Goal: Contribute content: Add original content to the website for others to see

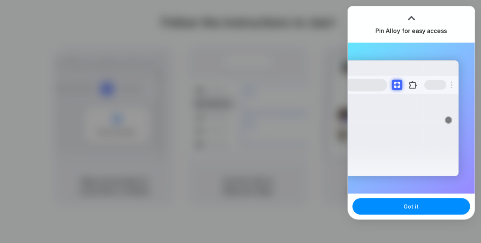
click at [326, 16] on div at bounding box center [240, 121] width 481 height 243
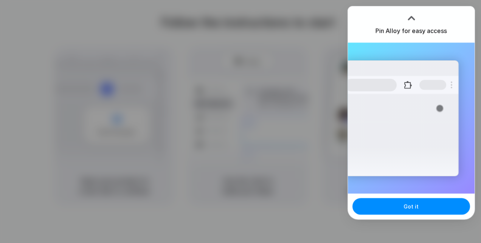
click at [412, 19] on div at bounding box center [410, 17] width 11 height 11
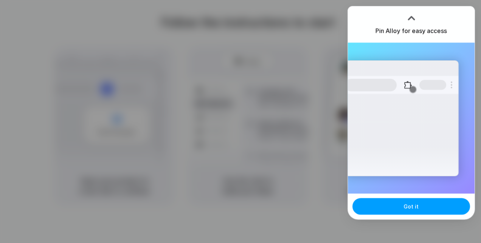
click at [390, 203] on button "Got it" at bounding box center [411, 206] width 118 height 17
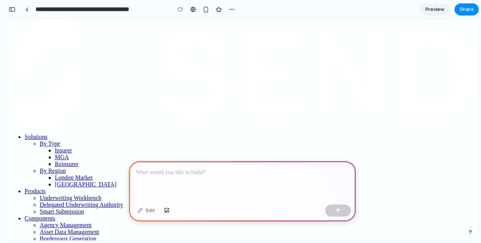
click at [169, 173] on p at bounding box center [242, 172] width 213 height 9
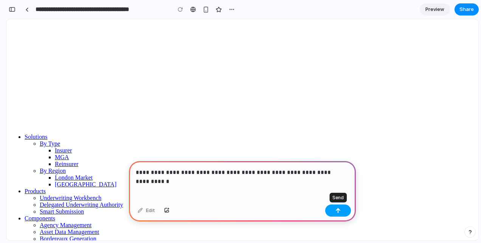
click at [332, 213] on button "button" at bounding box center [338, 211] width 26 height 12
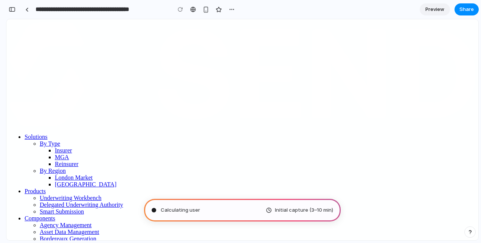
type input "**********"
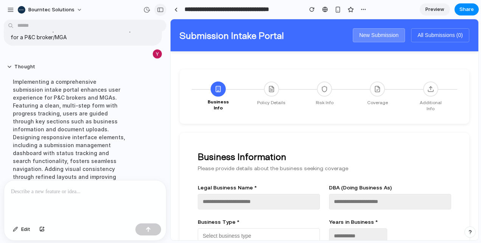
click at [162, 11] on div "button" at bounding box center [160, 9] width 7 height 5
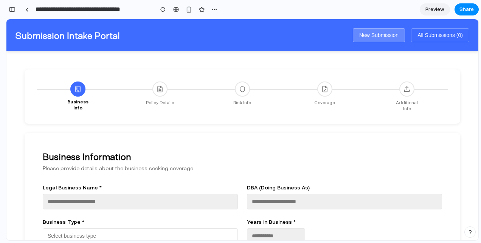
click at [155, 93] on div at bounding box center [159, 89] width 15 height 15
click at [241, 90] on icon at bounding box center [242, 89] width 7 height 7
click at [156, 90] on icon at bounding box center [159, 89] width 7 height 7
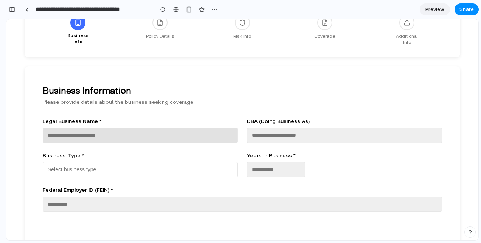
click at [139, 128] on input "text" at bounding box center [140, 135] width 195 height 15
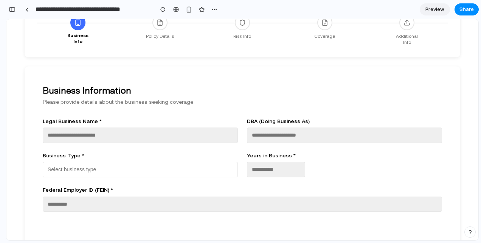
click at [222, 152] on label "Business Type *" at bounding box center [140, 155] width 195 height 7
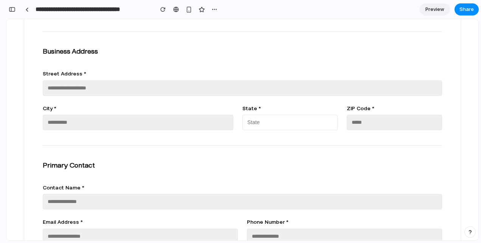
scroll to position [341, 0]
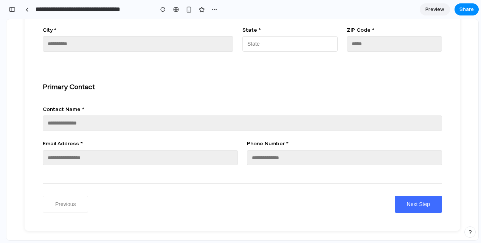
click at [411, 198] on button "Next Step" at bounding box center [417, 204] width 47 height 17
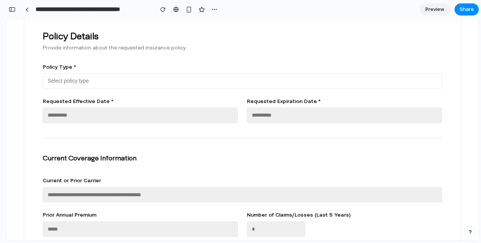
scroll to position [237, 0]
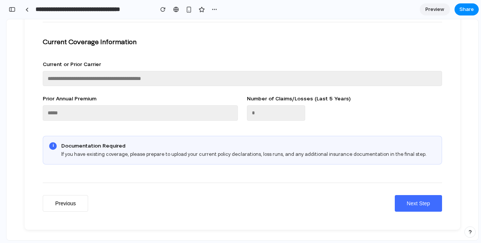
click at [416, 198] on button "Next Step" at bounding box center [417, 203] width 47 height 17
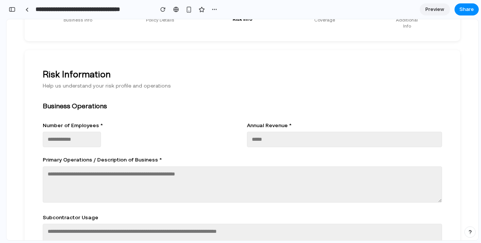
scroll to position [0, 0]
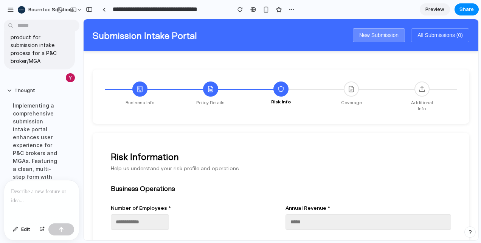
click at [39, 193] on div at bounding box center [41, 201] width 75 height 40
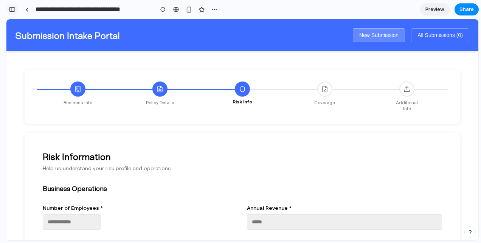
click at [13, 9] on div "button" at bounding box center [12, 9] width 7 height 5
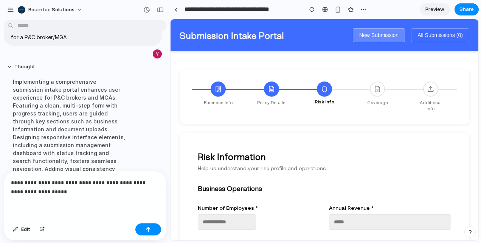
click at [52, 189] on p "**********" at bounding box center [83, 187] width 145 height 18
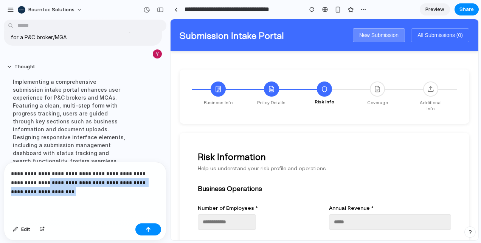
drag, startPoint x: 29, startPoint y: 181, endPoint x: 41, endPoint y: 190, distance: 15.0
click at [41, 190] on p "**********" at bounding box center [83, 182] width 145 height 27
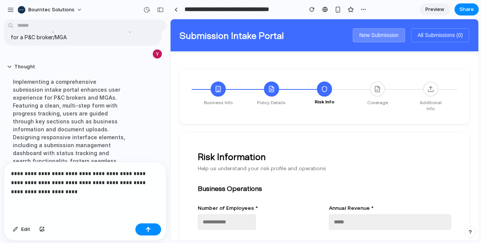
click at [48, 184] on p "**********" at bounding box center [83, 182] width 145 height 27
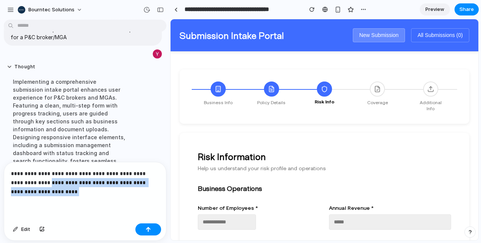
drag, startPoint x: 28, startPoint y: 181, endPoint x: 44, endPoint y: 192, distance: 19.5
click at [44, 192] on p "**********" at bounding box center [83, 182] width 145 height 27
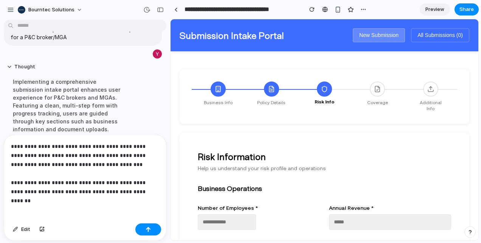
click at [82, 181] on p "**********" at bounding box center [83, 169] width 145 height 54
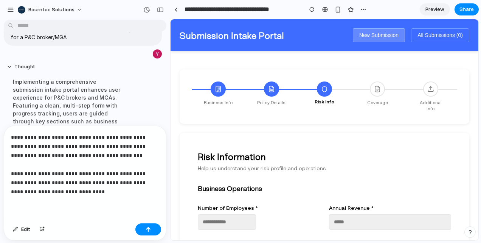
click at [99, 192] on p "**********" at bounding box center [83, 164] width 145 height 63
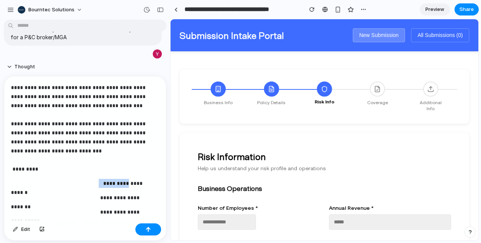
drag, startPoint x: 116, startPoint y: 184, endPoint x: 97, endPoint y: 186, distance: 19.8
click at [97, 186] on p "**********" at bounding box center [82, 183] width 142 height 9
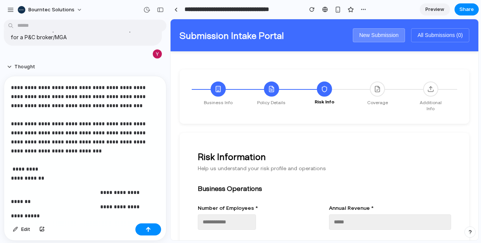
click at [13, 169] on p "**********" at bounding box center [82, 133] width 142 height 100
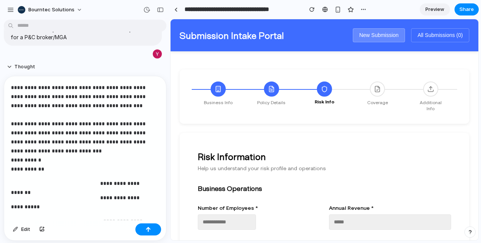
click at [12, 169] on p "**********" at bounding box center [82, 128] width 142 height 91
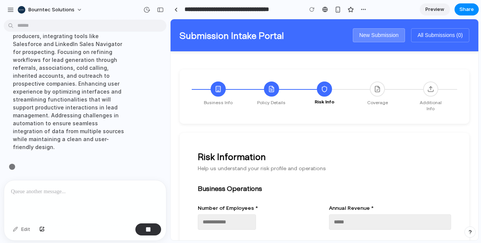
scroll to position [354, 0]
click at [374, 90] on icon at bounding box center [377, 89] width 7 height 7
click at [429, 90] on div at bounding box center [430, 89] width 15 height 15
click at [438, 31] on button "All Submissions ( 0 )" at bounding box center [440, 35] width 58 height 14
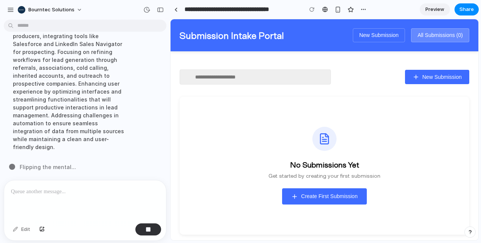
click at [379, 36] on button "New Submission" at bounding box center [379, 35] width 52 height 14
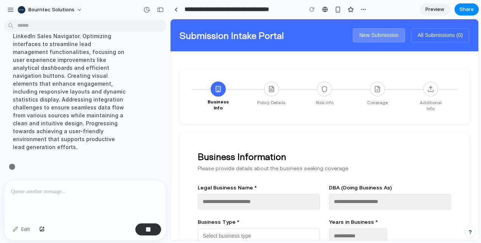
scroll to position [362, 0]
click at [66, 123] on div "Developing a comprehensive **lead intake and AI automation system** that enhanc…" at bounding box center [70, 76] width 126 height 160
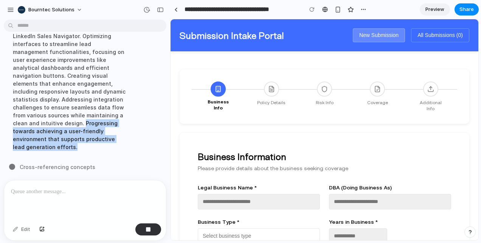
drag, startPoint x: 80, startPoint y: 120, endPoint x: 91, endPoint y: 144, distance: 26.1
click at [91, 144] on div "Developing a comprehensive **lead intake and AI automation system** that enhanc…" at bounding box center [70, 76] width 126 height 160
click at [85, 132] on div "Developing a comprehensive **lead intake and AI automation system** that enhanc…" at bounding box center [70, 76] width 126 height 160
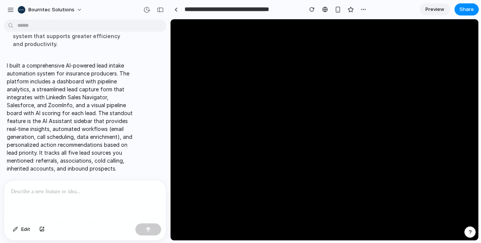
scroll to position [0, 0]
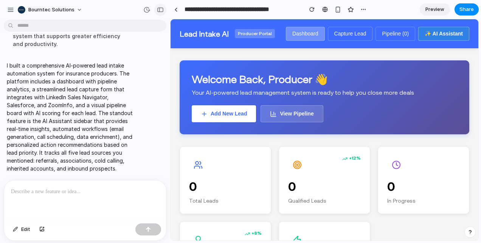
click at [162, 10] on div "button" at bounding box center [160, 9] width 7 height 5
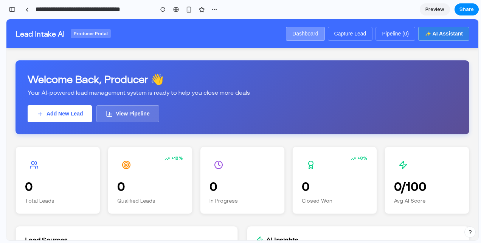
click at [328, 33] on button "Capture Lead" at bounding box center [350, 34] width 45 height 14
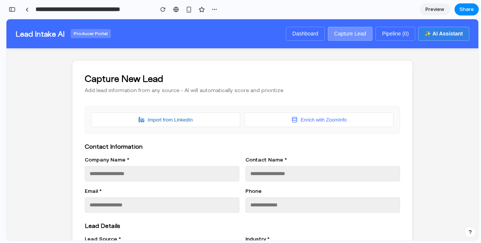
click at [300, 37] on button "Dashboard" at bounding box center [305, 34] width 39 height 14
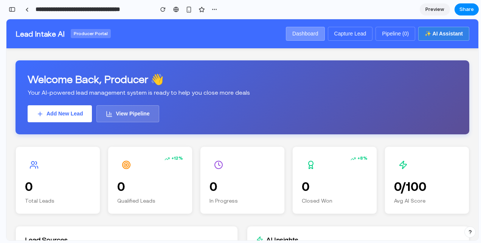
click at [439, 33] on button "✨ AI Assistant" at bounding box center [443, 34] width 51 height 14
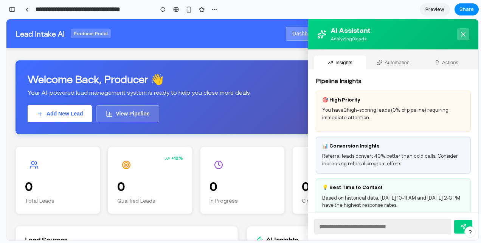
scroll to position [9, 0]
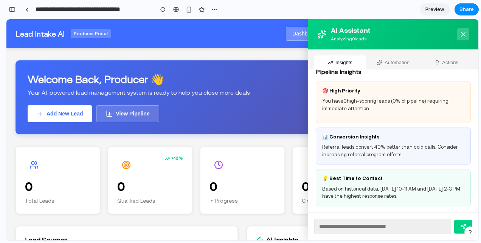
click at [462, 34] on button at bounding box center [463, 34] width 12 height 12
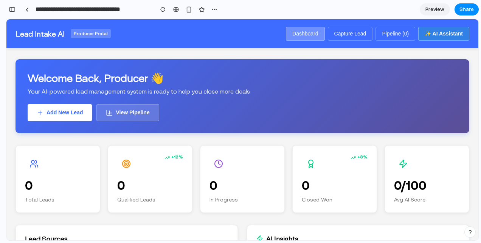
scroll to position [0, 0]
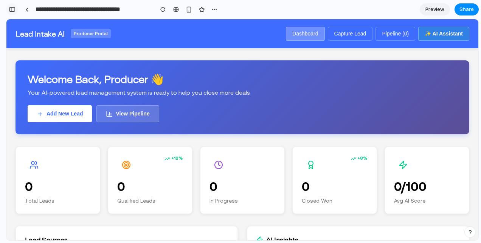
click at [14, 11] on div "button" at bounding box center [12, 9] width 7 height 5
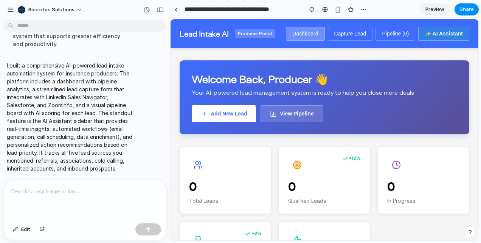
scroll to position [457, 0]
click at [28, 187] on p at bounding box center [83, 191] width 145 height 9
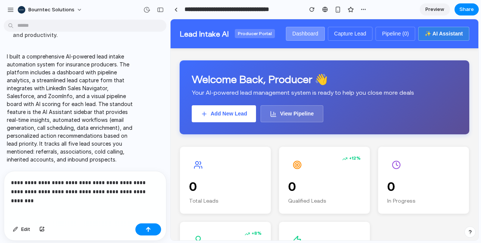
scroll to position [474, 0]
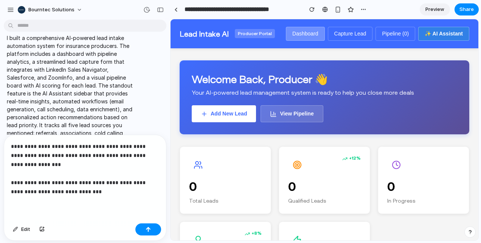
click at [37, 189] on p "**********" at bounding box center [83, 169] width 145 height 54
drag, startPoint x: 27, startPoint y: 189, endPoint x: 76, endPoint y: 194, distance: 49.0
click at [76, 194] on div "**********" at bounding box center [85, 177] width 162 height 85
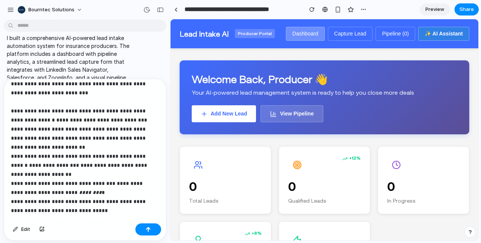
scroll to position [98, 0]
click at [16, 97] on p "**********" at bounding box center [82, 97] width 142 height 218
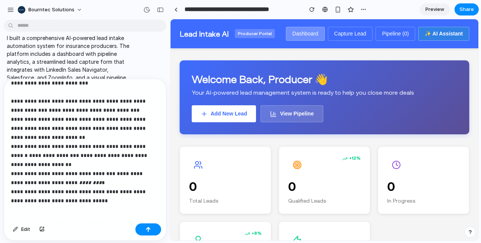
click at [31, 205] on div "**********" at bounding box center [83, 149] width 159 height 141
click at [116, 191] on p "**********" at bounding box center [82, 88] width 142 height 218
click at [36, 207] on p "**********" at bounding box center [82, 97] width 142 height 236
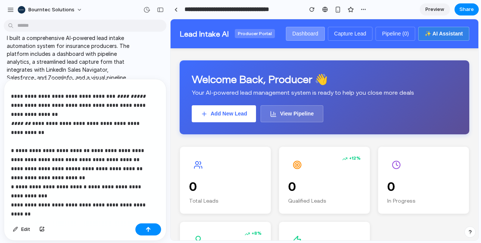
scroll to position [231, 0]
click at [30, 132] on p "**********" at bounding box center [82, 33] width 142 height 354
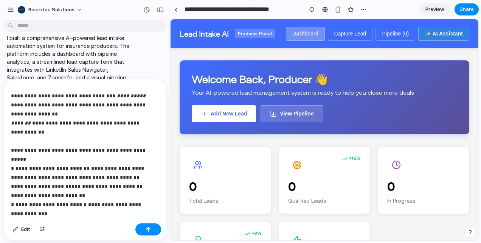
scroll to position [252, 0]
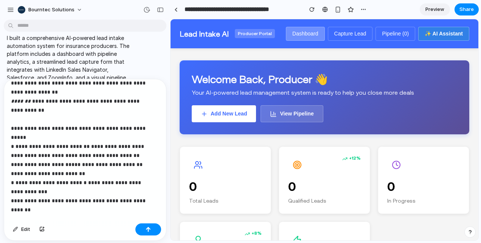
click at [30, 191] on p "**********" at bounding box center [82, 15] width 142 height 363
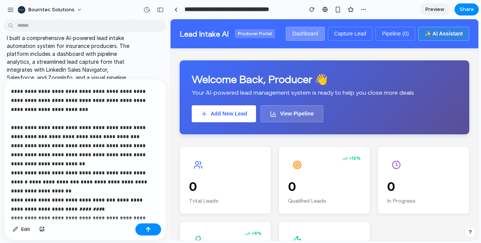
scroll to position [70, 0]
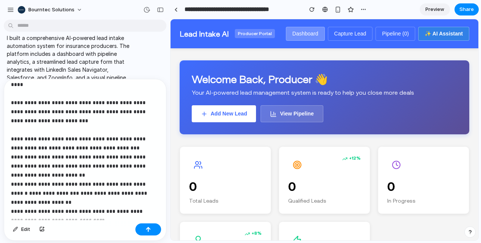
click at [73, 110] on p "**********" at bounding box center [82, 207] width 142 height 381
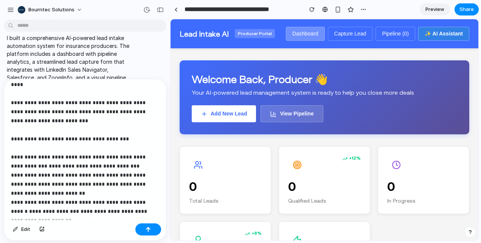
scroll to position [55, 0]
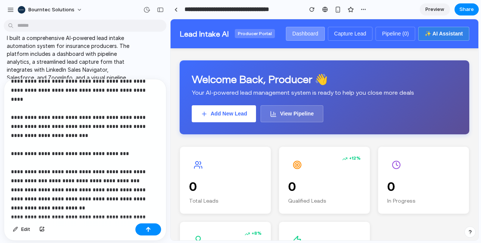
click at [52, 142] on p "**********" at bounding box center [82, 230] width 142 height 399
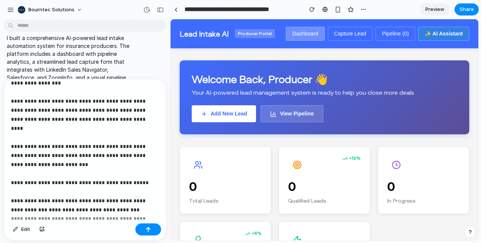
scroll to position [25, 0]
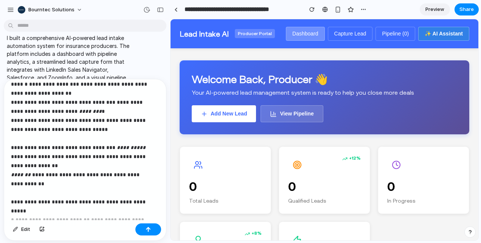
scroll to position [289, 0]
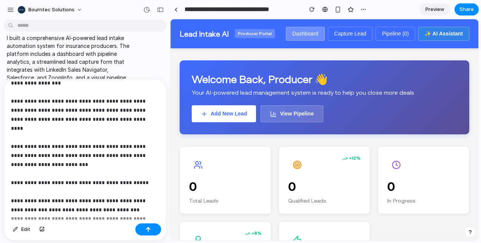
scroll to position [20, 0]
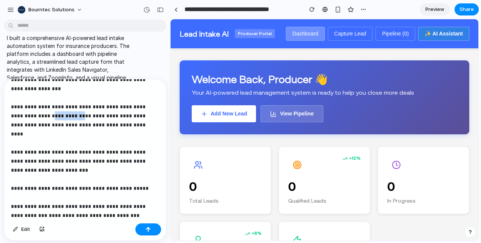
drag, startPoint x: 33, startPoint y: 114, endPoint x: 58, endPoint y: 116, distance: 25.0
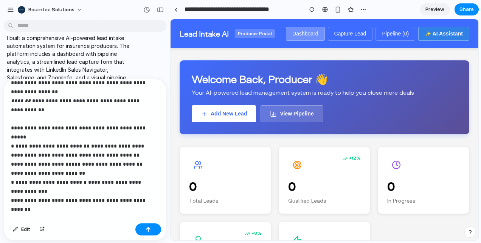
scroll to position [289, 0]
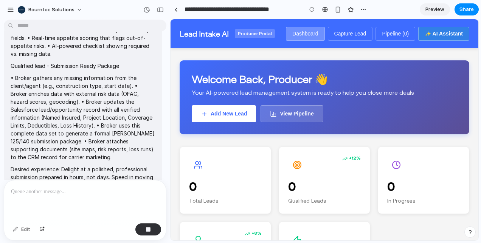
scroll to position [1026, 0]
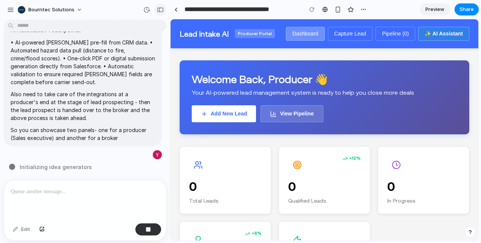
click at [162, 7] on div "button" at bounding box center [160, 9] width 7 height 5
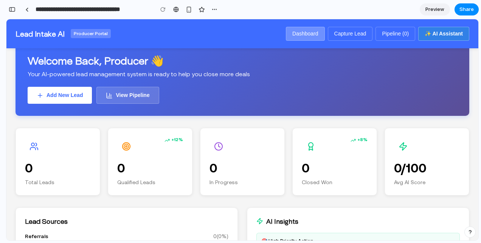
scroll to position [0, 0]
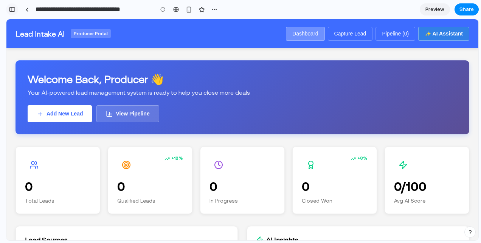
click at [13, 9] on div "button" at bounding box center [12, 9] width 7 height 5
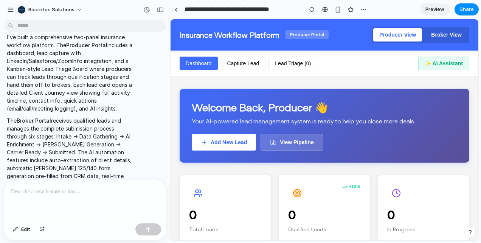
scroll to position [1212, 0]
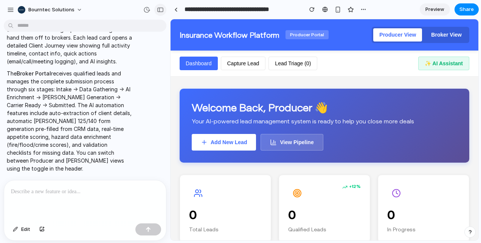
click at [162, 10] on div "button" at bounding box center [160, 9] width 7 height 5
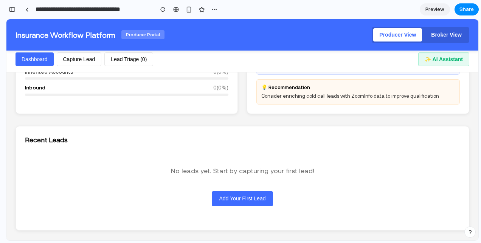
scroll to position [0, 0]
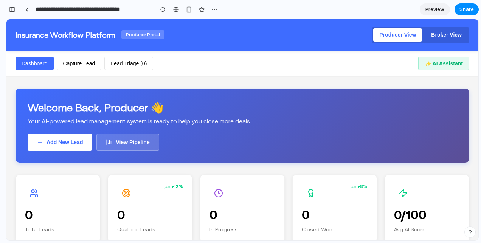
click at [433, 35] on button "Broker View" at bounding box center [446, 34] width 43 height 13
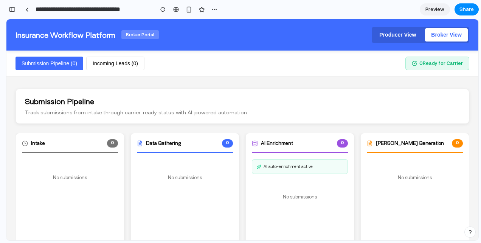
click at [115, 65] on button "Incoming Leads ( 0 )" at bounding box center [115, 64] width 58 height 14
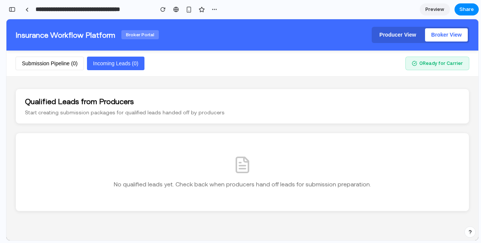
click at [52, 62] on button "Submission Pipeline ( 0 )" at bounding box center [49, 64] width 68 height 14
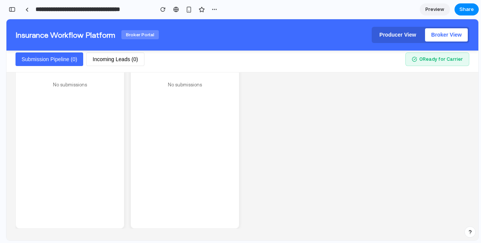
scroll to position [288, 0]
click at [119, 65] on button "Incoming Leads ( 0 )" at bounding box center [115, 60] width 58 height 14
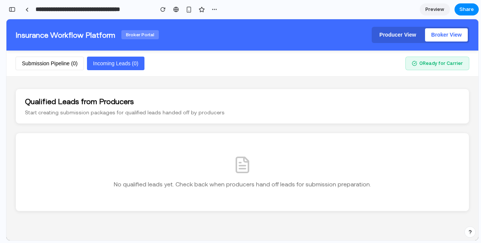
scroll to position [0, 0]
click at [54, 57] on button "Submission Pipeline ( 0 )" at bounding box center [49, 64] width 68 height 14
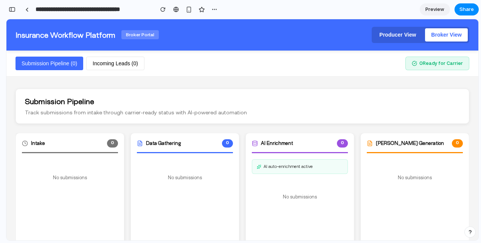
click at [105, 179] on div "No submissions" at bounding box center [70, 177] width 96 height 37
click at [376, 35] on button "Producer View" at bounding box center [397, 34] width 49 height 13
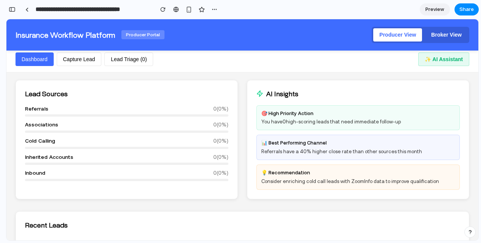
scroll to position [175, 0]
click at [273, 154] on div "📊 Best Performing Channel Referrals have a 40% higher close rate than other sou…" at bounding box center [357, 147] width 203 height 25
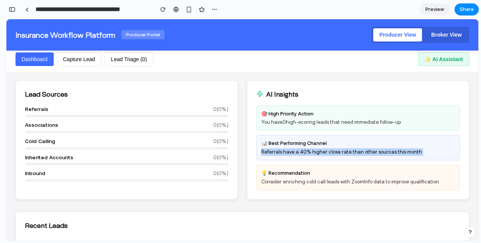
click at [273, 154] on div "📊 Best Performing Channel Referrals have a 40% higher close rate than other sou…" at bounding box center [357, 147] width 203 height 25
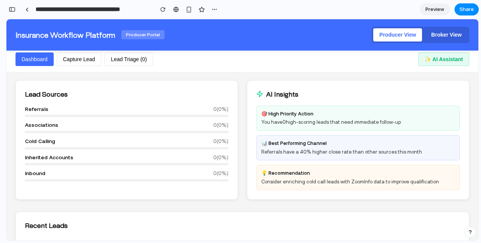
drag, startPoint x: 273, startPoint y: 154, endPoint x: 350, endPoint y: 119, distance: 84.2
click at [350, 119] on div "You have 0 high-scoring leads that need immediate follow-up" at bounding box center [357, 123] width 193 height 8
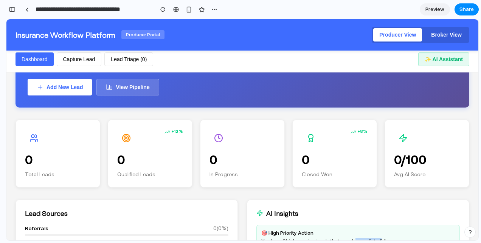
scroll to position [0, 0]
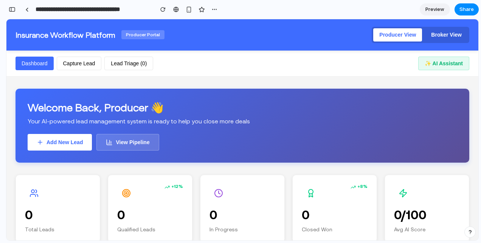
click at [146, 145] on button "View Pipeline" at bounding box center [127, 142] width 62 height 17
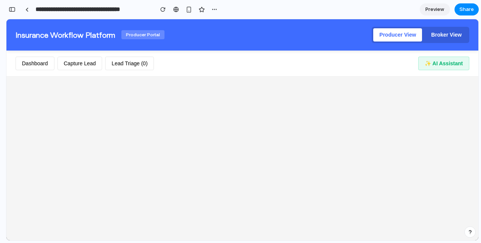
click at [43, 62] on button "Dashboard" at bounding box center [34, 64] width 39 height 14
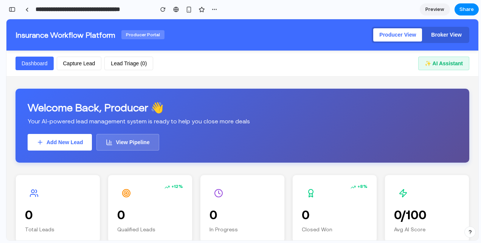
click at [111, 142] on icon at bounding box center [109, 142] width 7 height 7
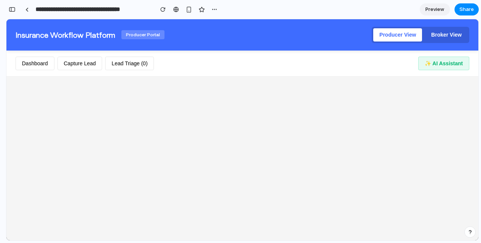
click at [35, 60] on button "Dashboard" at bounding box center [34, 64] width 39 height 14
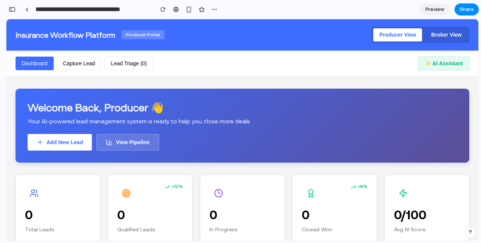
click at [88, 65] on button "Capture Lead" at bounding box center [79, 64] width 45 height 14
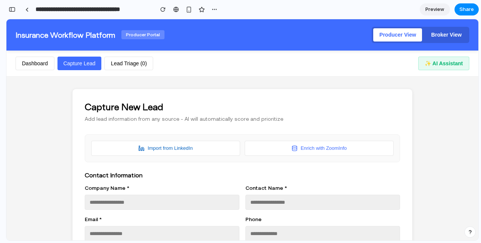
click at [139, 67] on button "Lead Triage ( 0 )" at bounding box center [128, 64] width 49 height 14
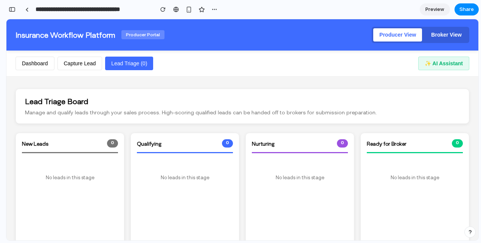
click at [38, 67] on button "Dashboard" at bounding box center [34, 64] width 39 height 14
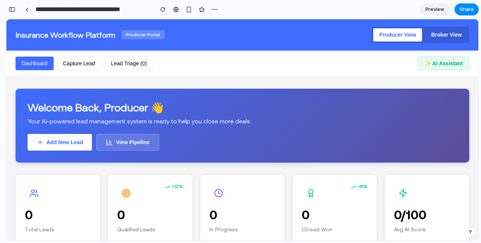
click at [432, 67] on button "✨ AI Assistant" at bounding box center [443, 64] width 51 height 14
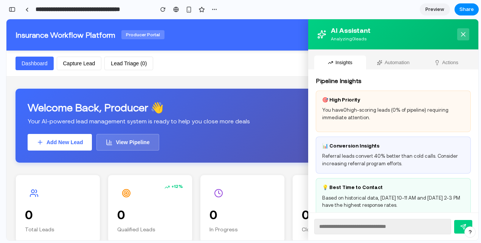
scroll to position [9, 0]
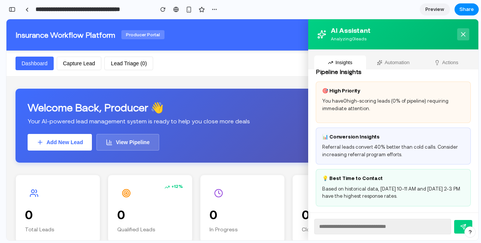
click at [459, 36] on icon at bounding box center [463, 35] width 8 height 8
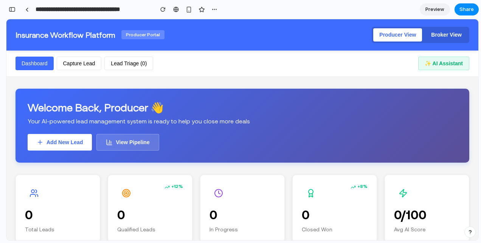
click at [433, 39] on button "Broker View" at bounding box center [446, 34] width 43 height 13
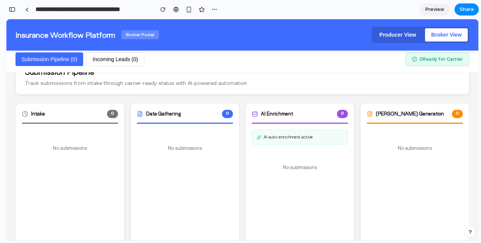
scroll to position [0, 0]
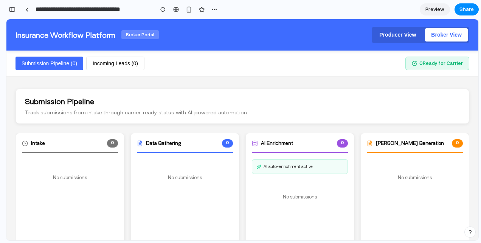
click at [125, 66] on button "Incoming Leads ( 0 )" at bounding box center [115, 64] width 58 height 14
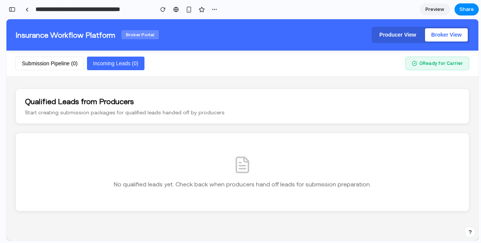
click at [61, 65] on button "Submission Pipeline ( 0 )" at bounding box center [49, 64] width 68 height 14
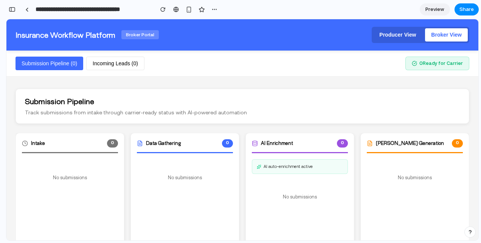
click at [96, 65] on button "Incoming Leads ( 0 )" at bounding box center [115, 64] width 58 height 14
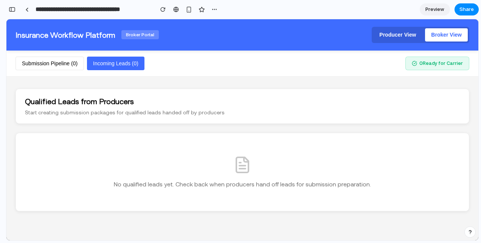
click at [70, 65] on button "Submission Pipeline ( 0 )" at bounding box center [49, 64] width 68 height 14
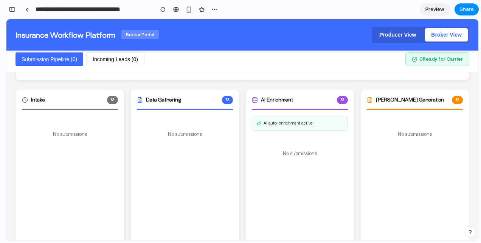
scroll to position [44, 0]
click at [124, 65] on button "Incoming Leads ( 0 )" at bounding box center [115, 60] width 58 height 14
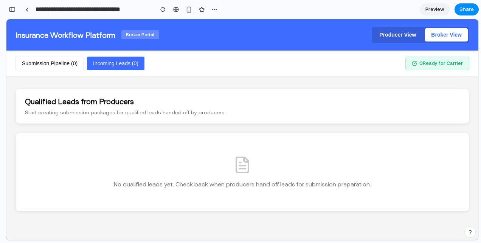
scroll to position [0, 0]
click at [135, 115] on p "Start creating submission packages for qualified leads handed off by producers" at bounding box center [242, 112] width 435 height 7
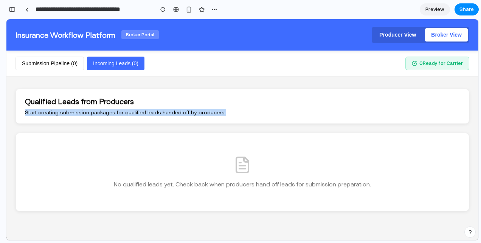
click at [135, 115] on p "Start creating submission packages for qualified leads handed off by producers" at bounding box center [242, 112] width 435 height 7
click at [62, 68] on button "Submission Pipeline ( 0 )" at bounding box center [49, 64] width 68 height 14
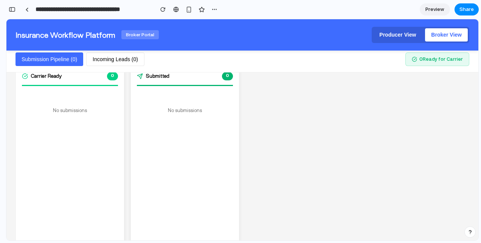
scroll to position [263, 0]
click at [466, 11] on span "Share" at bounding box center [466, 10] width 14 height 8
click at [432, 11] on span "Preview" at bounding box center [434, 10] width 19 height 8
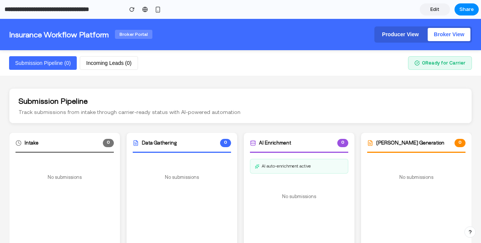
click at [380, 38] on button "Producer View" at bounding box center [400, 34] width 49 height 13
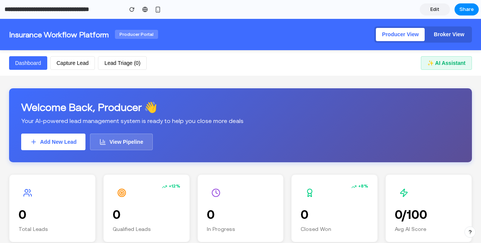
click at [67, 57] on button "Capture Lead" at bounding box center [72, 63] width 45 height 14
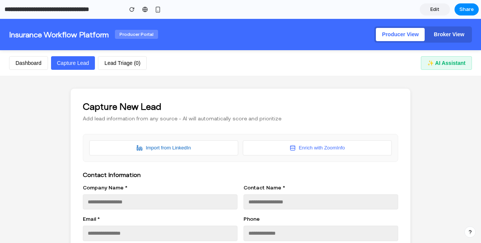
click at [32, 60] on button "Dashboard" at bounding box center [28, 63] width 39 height 14
